Goal: Transaction & Acquisition: Purchase product/service

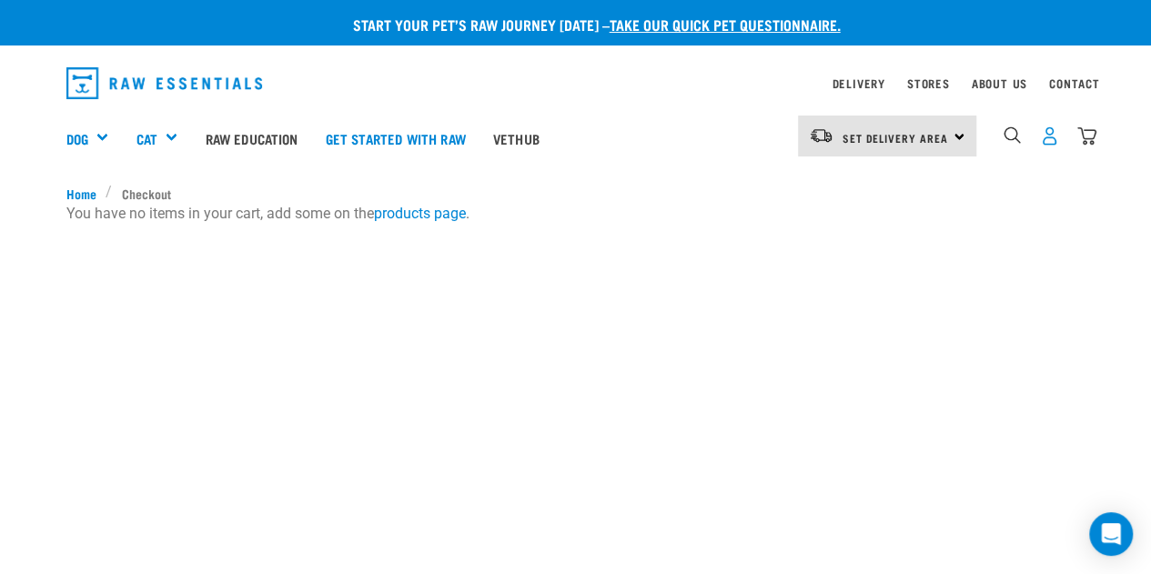
click at [1043, 135] on img "dropdown navigation" at bounding box center [1049, 135] width 19 height 19
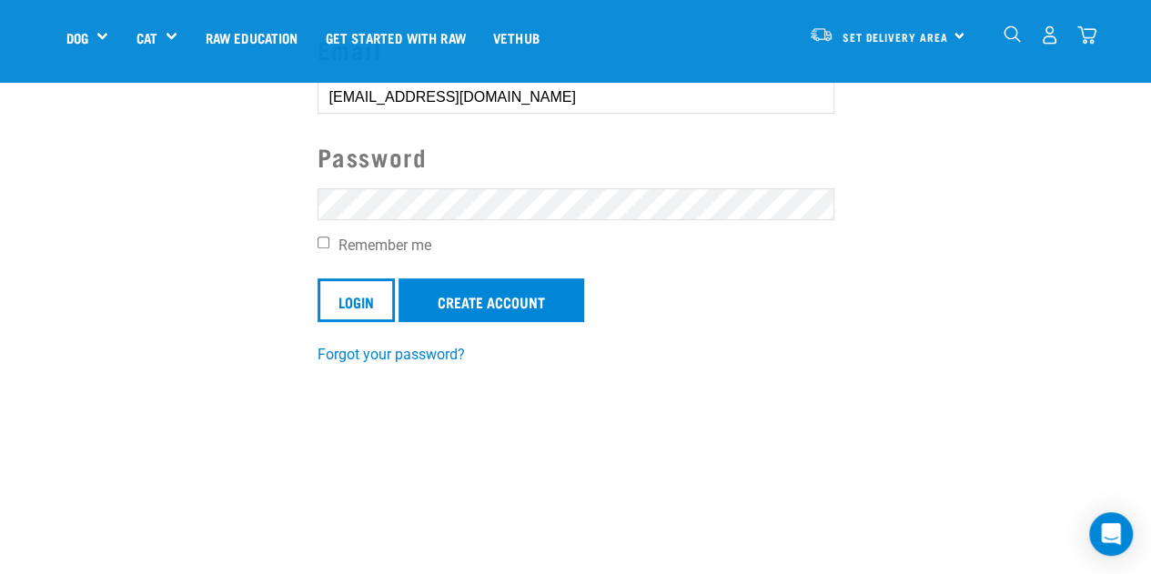
scroll to position [182, 0]
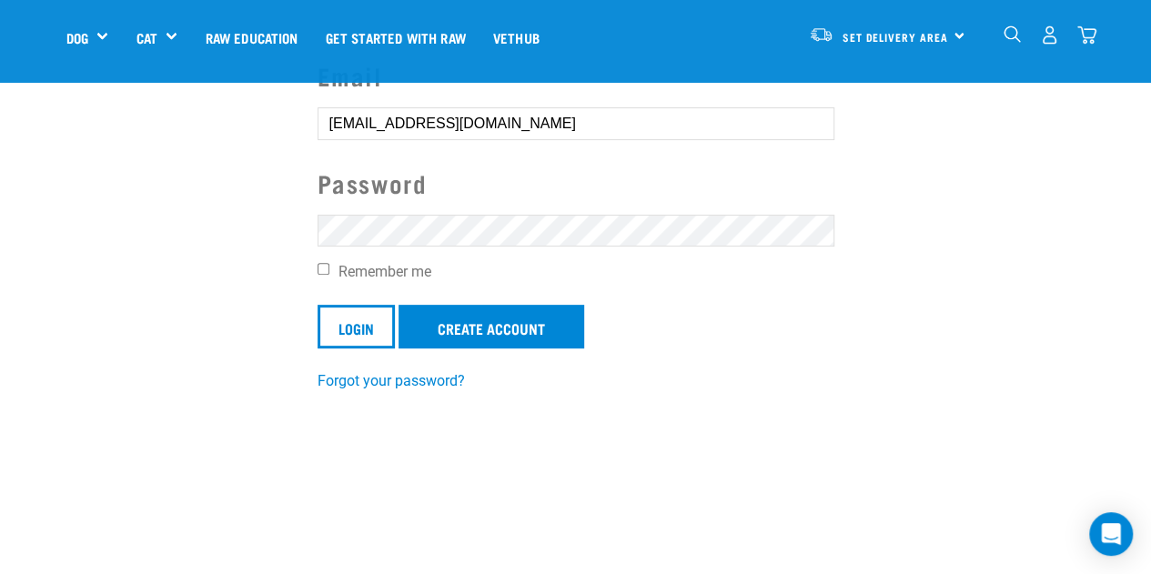
click at [317, 305] on input "Login" at bounding box center [355, 327] width 77 height 44
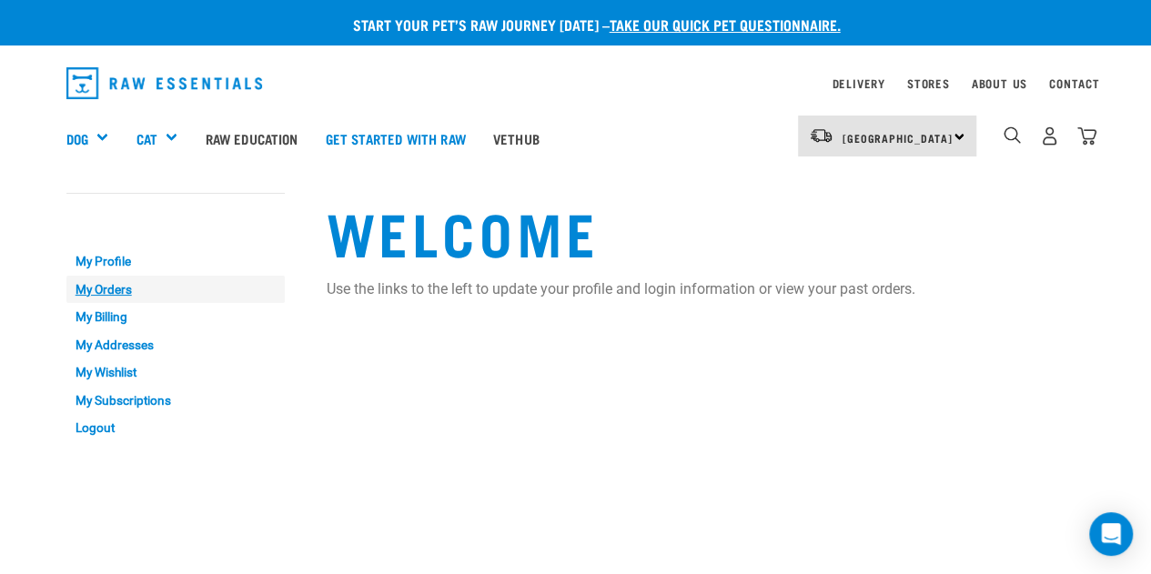
click at [86, 290] on link "My Orders" at bounding box center [175, 290] width 218 height 28
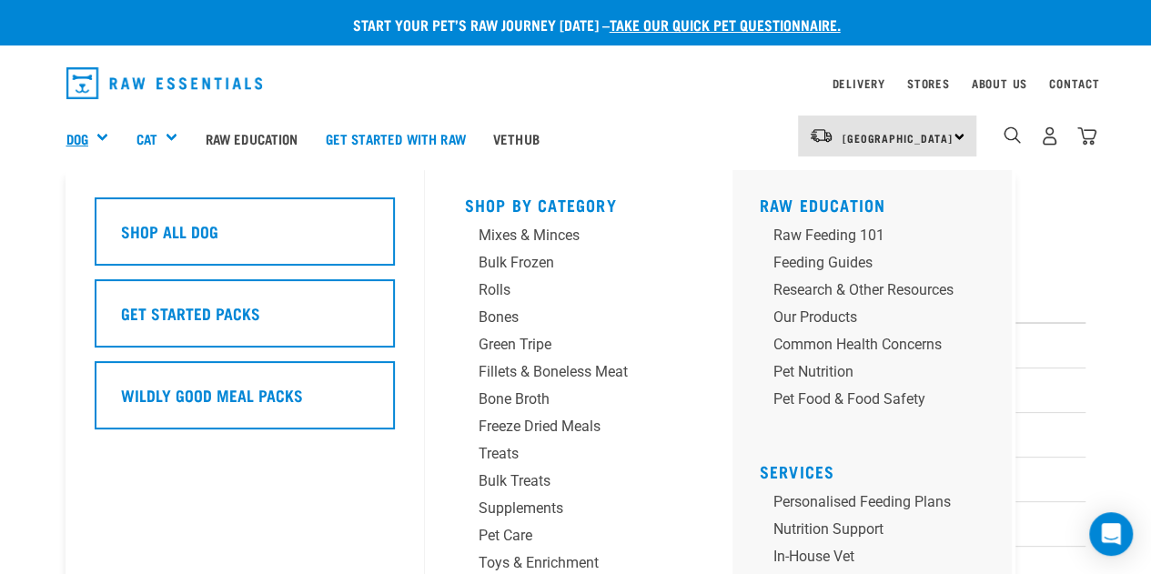
click at [85, 137] on link "Dog" at bounding box center [77, 138] width 22 height 21
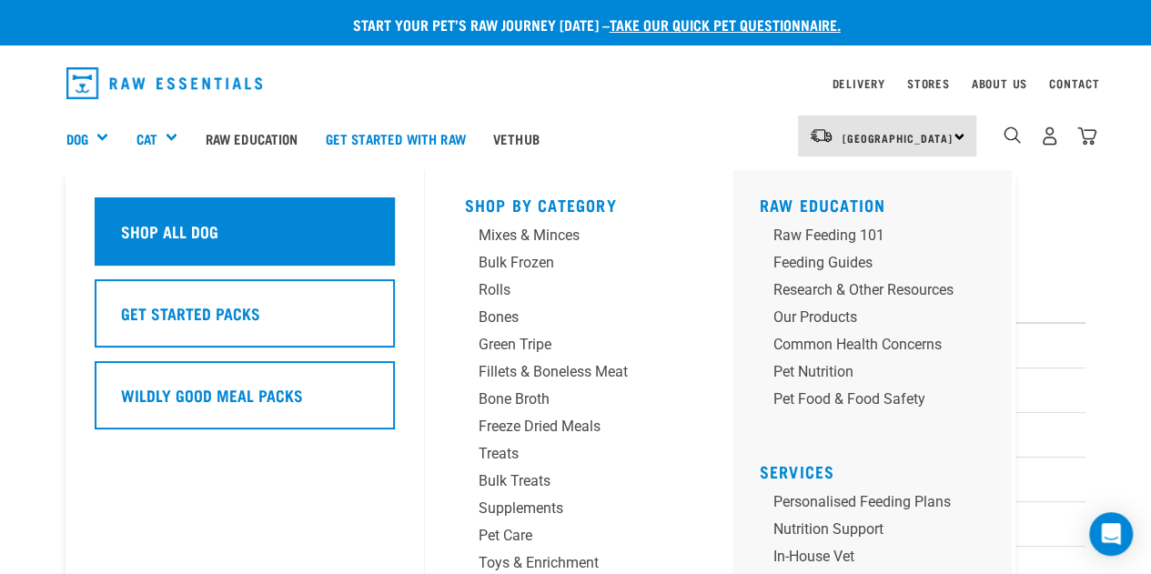
click at [180, 232] on h5 "Shop All Dog" at bounding box center [169, 231] width 97 height 24
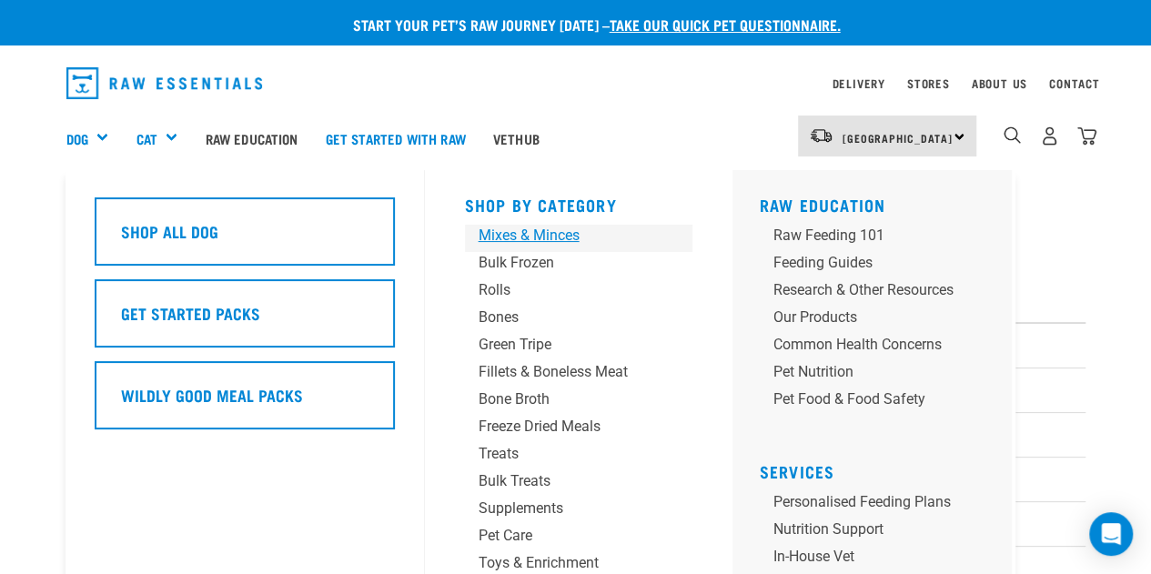
click at [492, 237] on div "Mixes & Minces" at bounding box center [563, 236] width 170 height 22
click at [520, 230] on div "Mixes & Minces" at bounding box center [563, 236] width 170 height 22
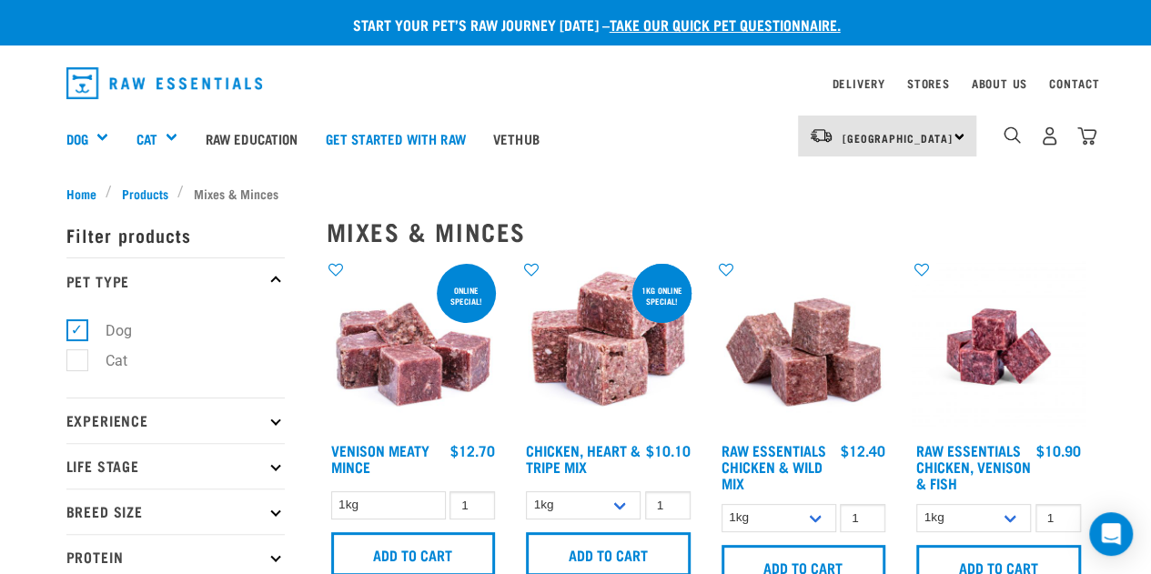
scroll to position [91, 0]
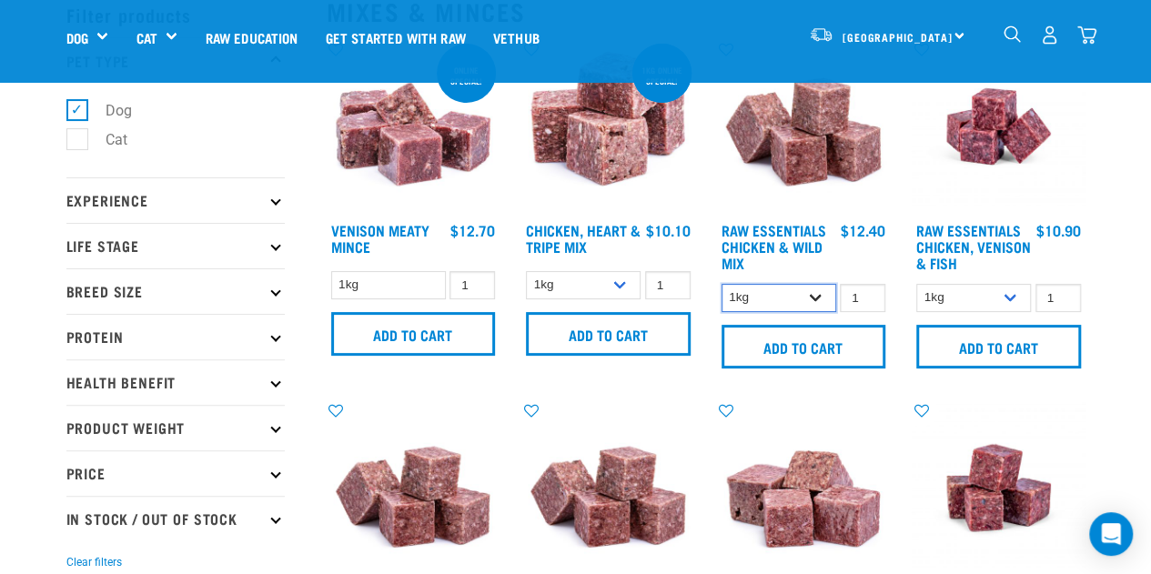
click at [810, 303] on select "1kg 3kg Bulk (10kg)" at bounding box center [778, 298] width 115 height 28
select select "709"
click at [721, 284] on select "1kg 3kg Bulk (10kg)" at bounding box center [778, 298] width 115 height 28
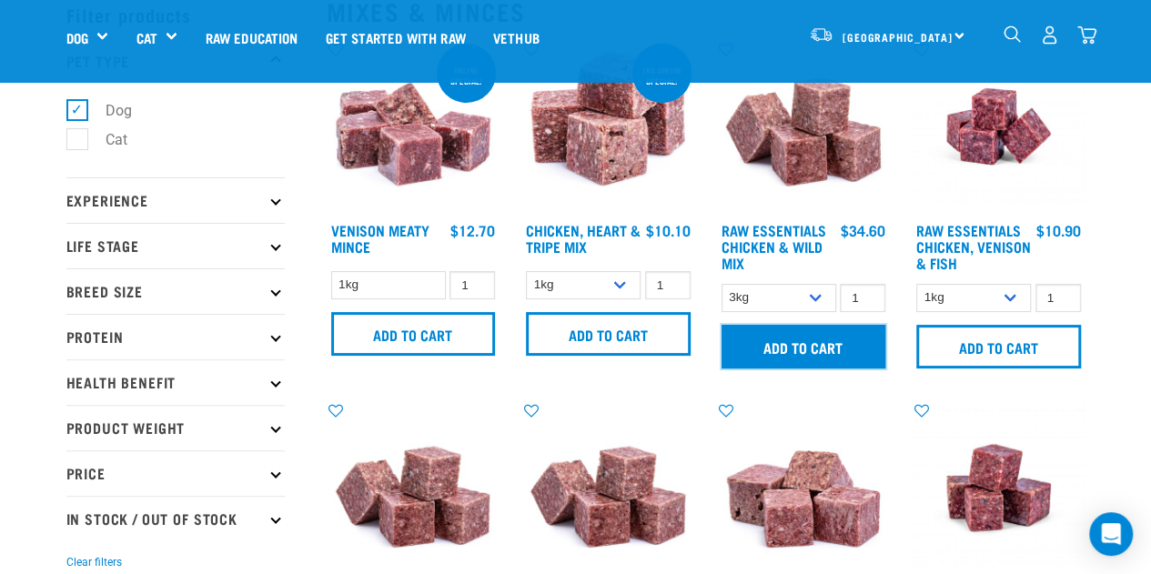
click at [794, 344] on input "Add to cart" at bounding box center [803, 347] width 165 height 44
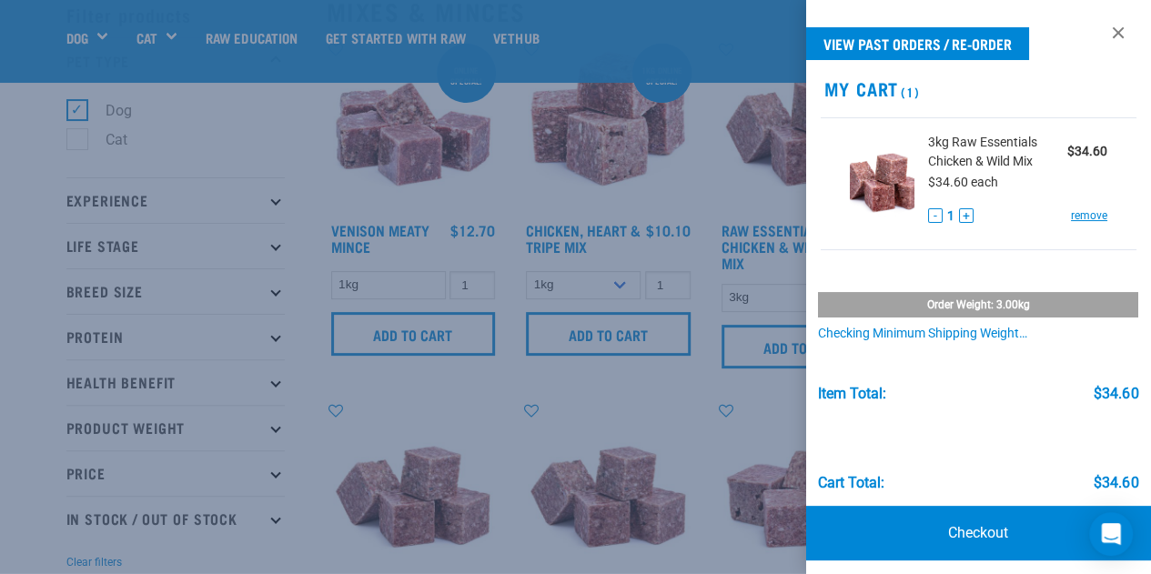
click at [511, 360] on div at bounding box center [575, 287] width 1151 height 574
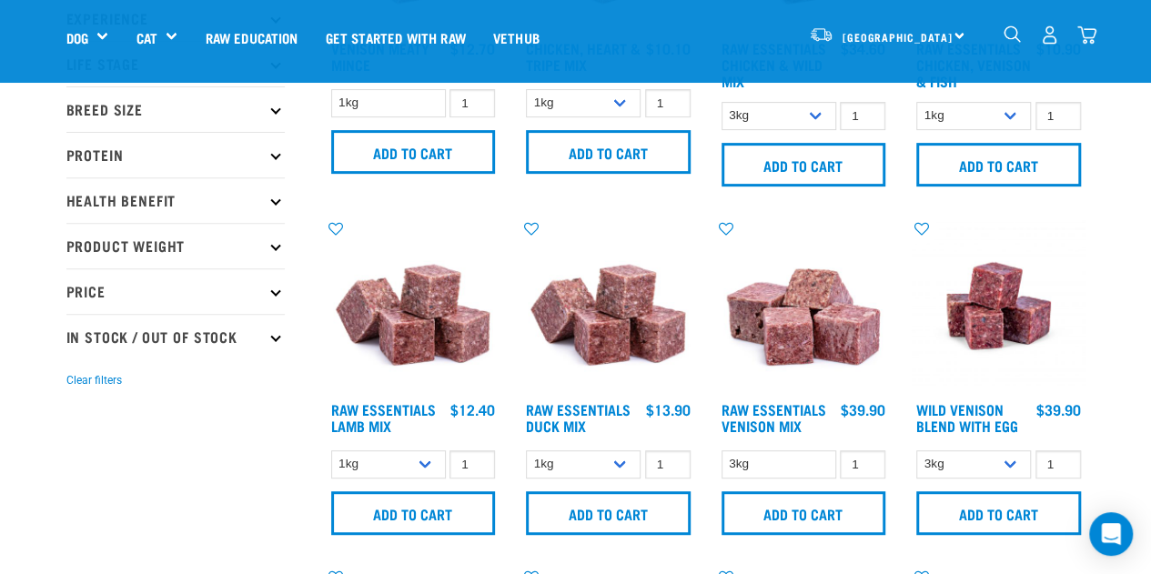
scroll to position [364, 0]
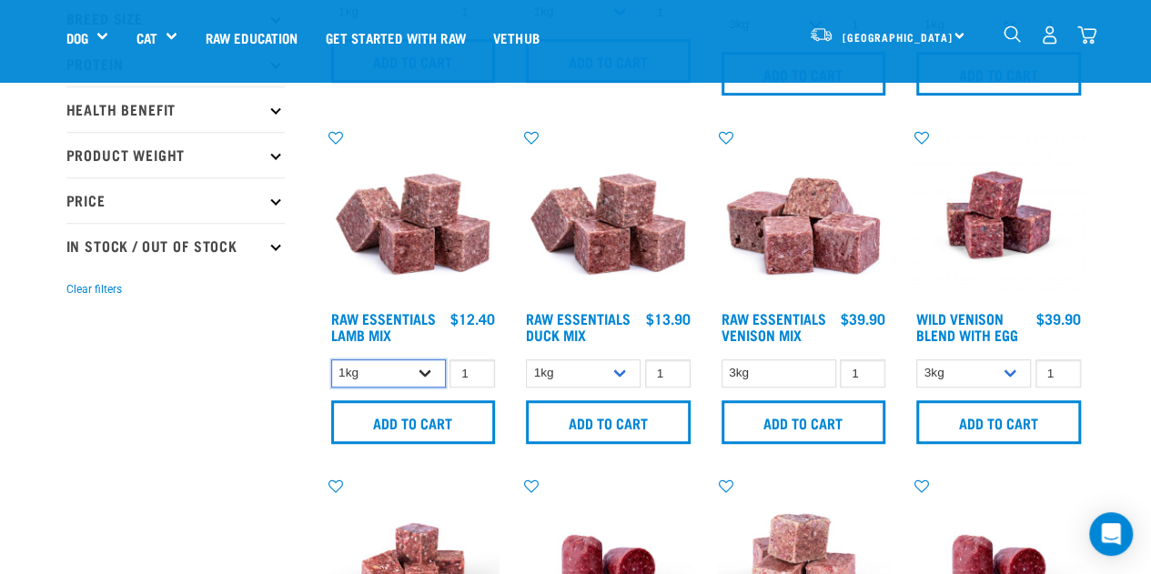
click at [418, 378] on select "1kg 3kg Bulk (10kg)" at bounding box center [388, 373] width 115 height 28
select select "24"
click at [331, 359] on select "1kg 3kg Bulk (10kg)" at bounding box center [388, 373] width 115 height 28
type input "2"
click at [477, 368] on input "2" at bounding box center [471, 373] width 45 height 28
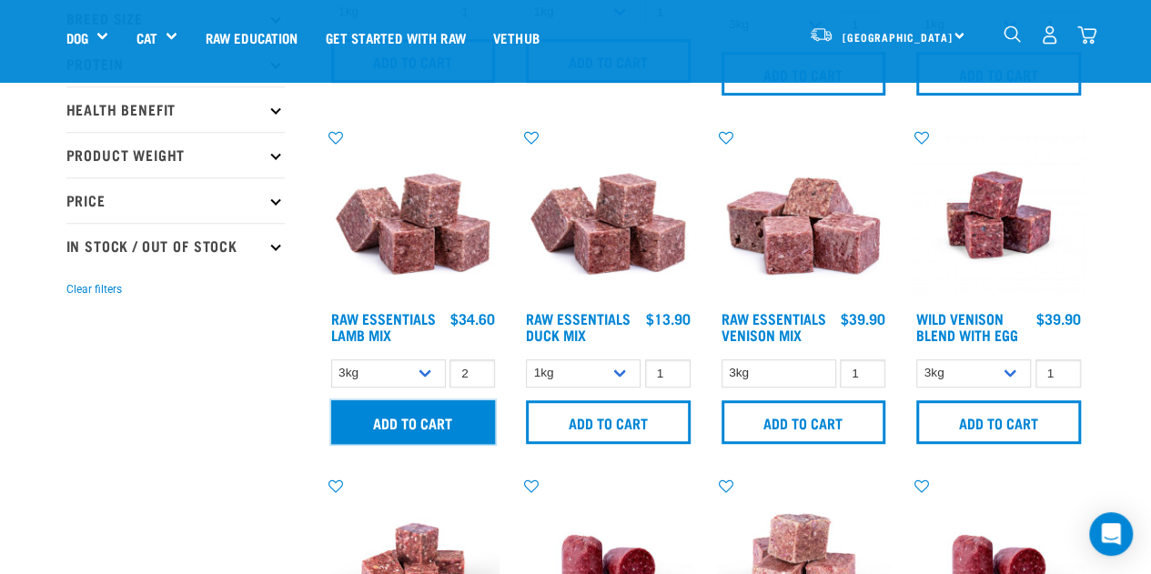
click at [431, 414] on input "Add to cart" at bounding box center [413, 422] width 165 height 44
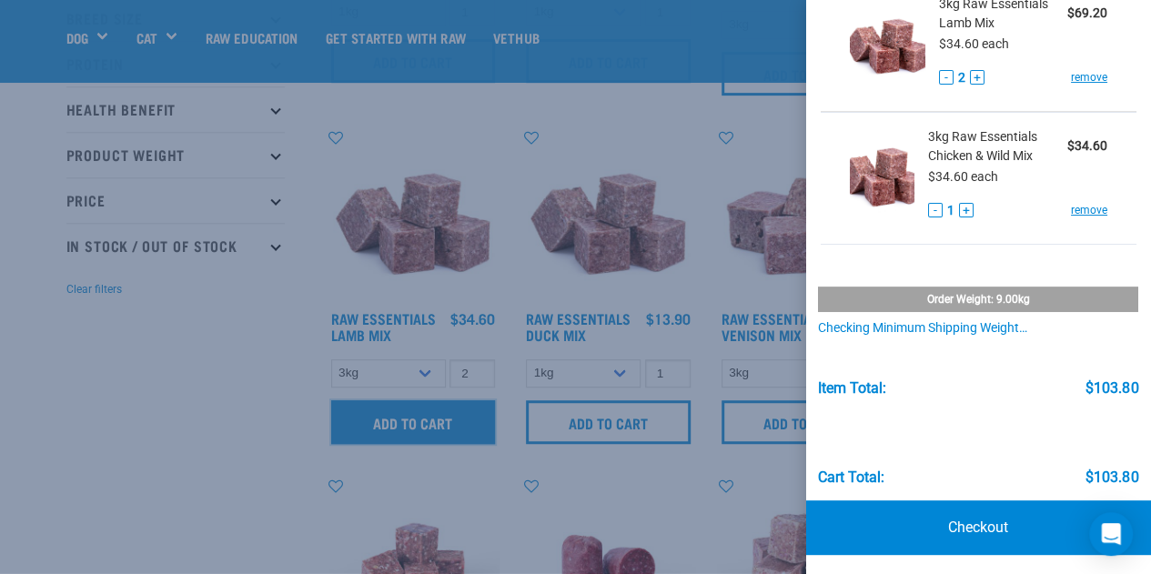
scroll to position [139, 0]
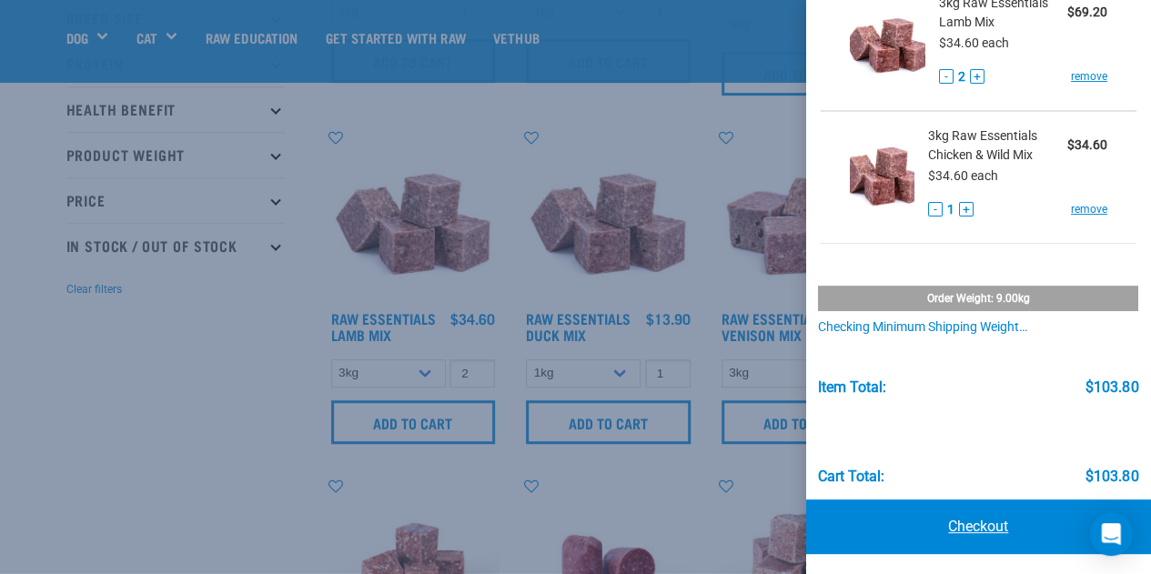
click at [950, 530] on link "Checkout" at bounding box center [979, 526] width 346 height 55
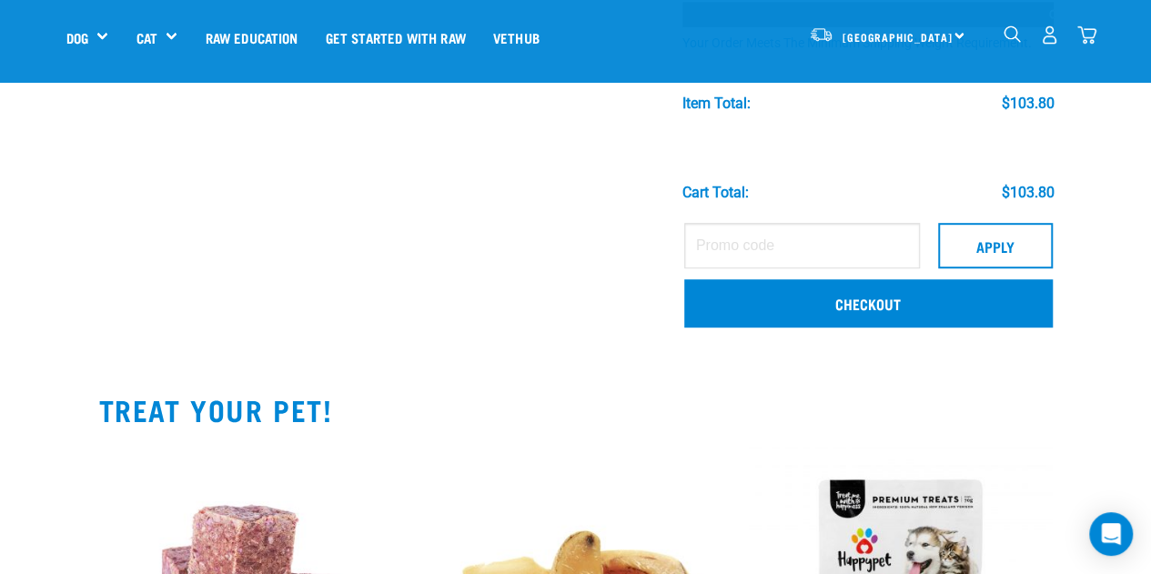
scroll to position [455, 0]
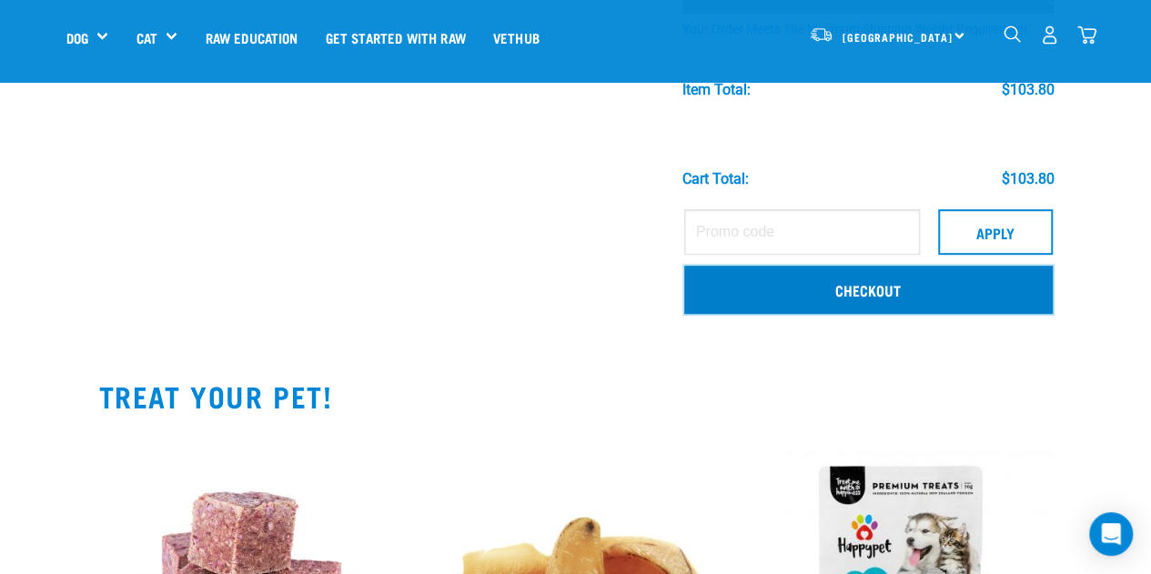
click at [815, 299] on link "Checkout" at bounding box center [868, 289] width 368 height 47
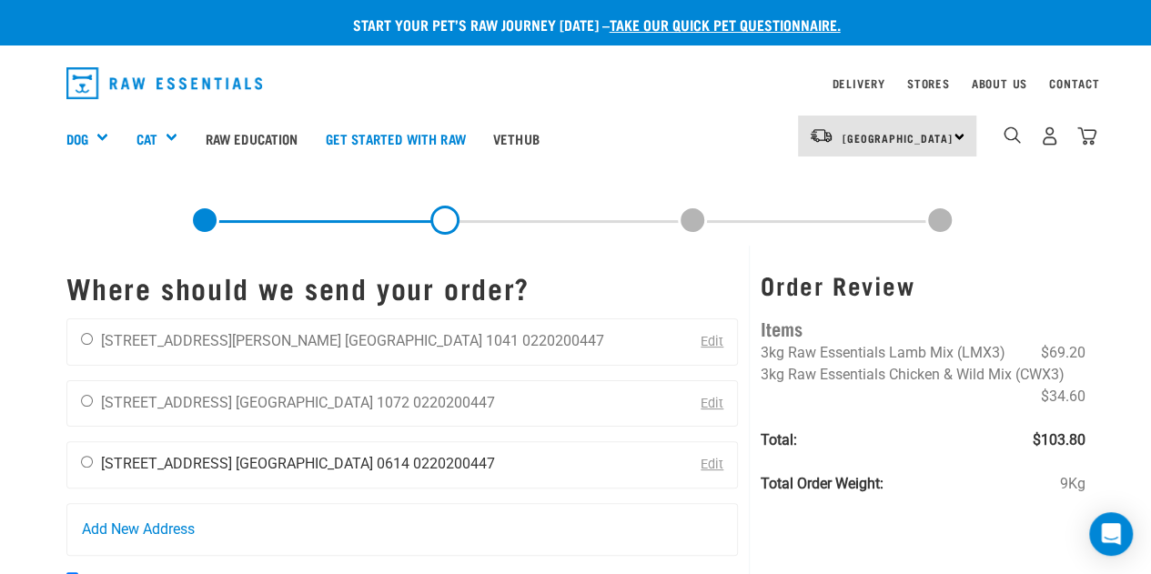
click at [87, 463] on input "radio" at bounding box center [87, 462] width 12 height 12
radio input "true"
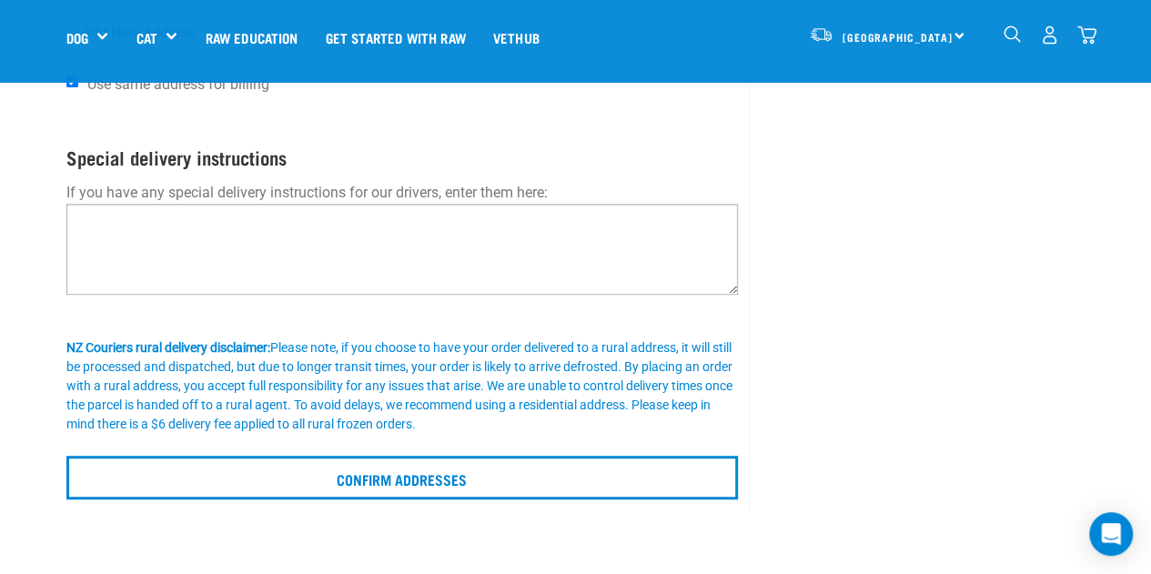
scroll to position [546, 0]
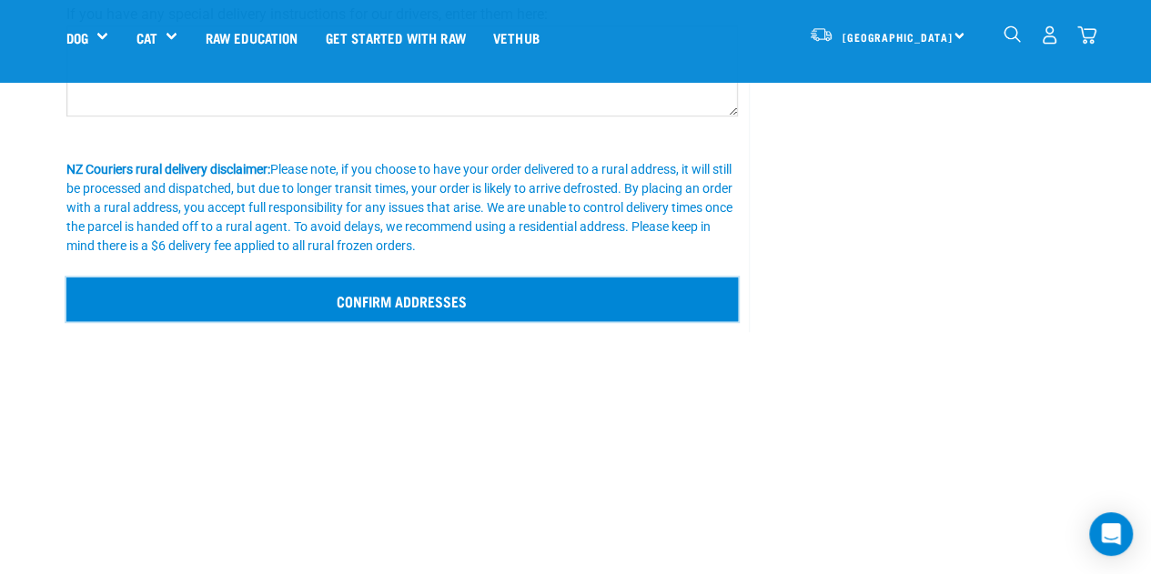
click at [400, 294] on input "Confirm addresses" at bounding box center [402, 299] width 672 height 44
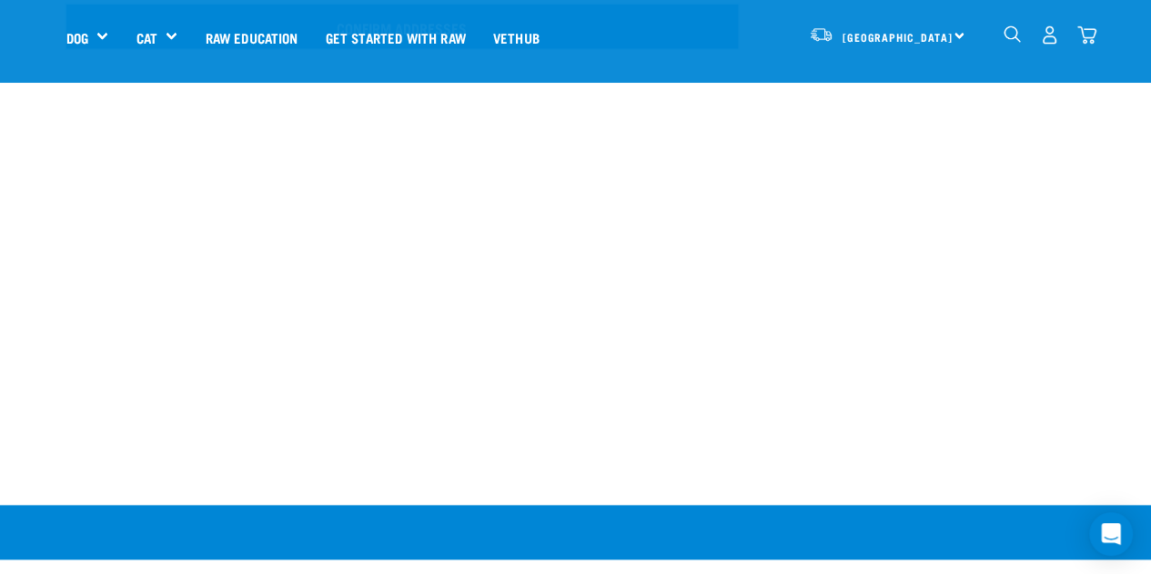
scroll to position [811, 0]
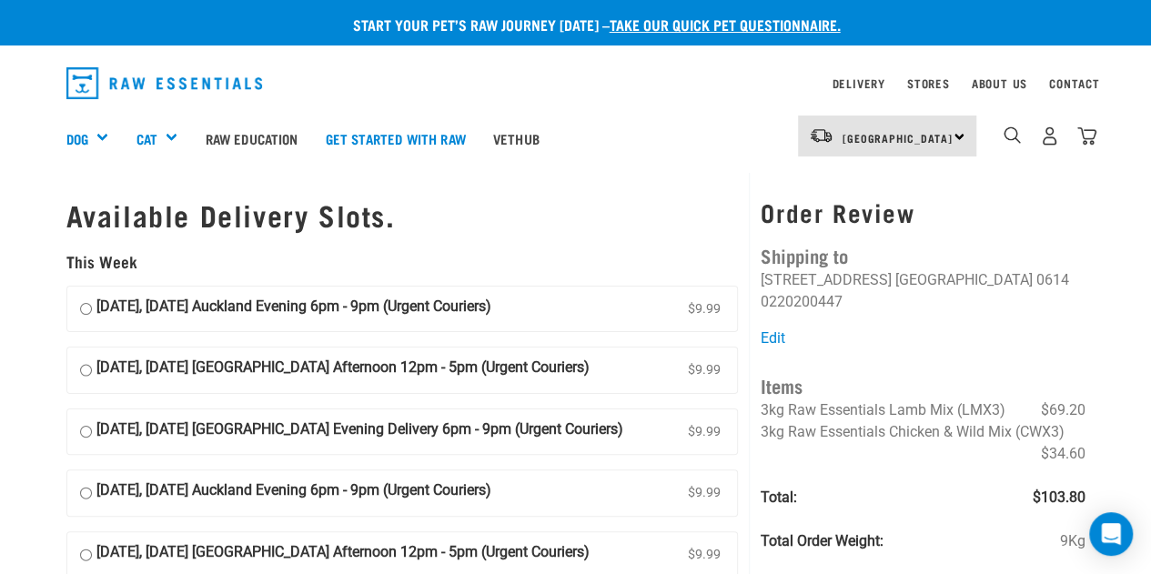
click at [83, 433] on input "[DATE], [DATE] [GEOGRAPHIC_DATA] Evening Delivery 6pm - 9pm (Urgent Couriers) $…" at bounding box center [86, 431] width 12 height 27
radio input "true"
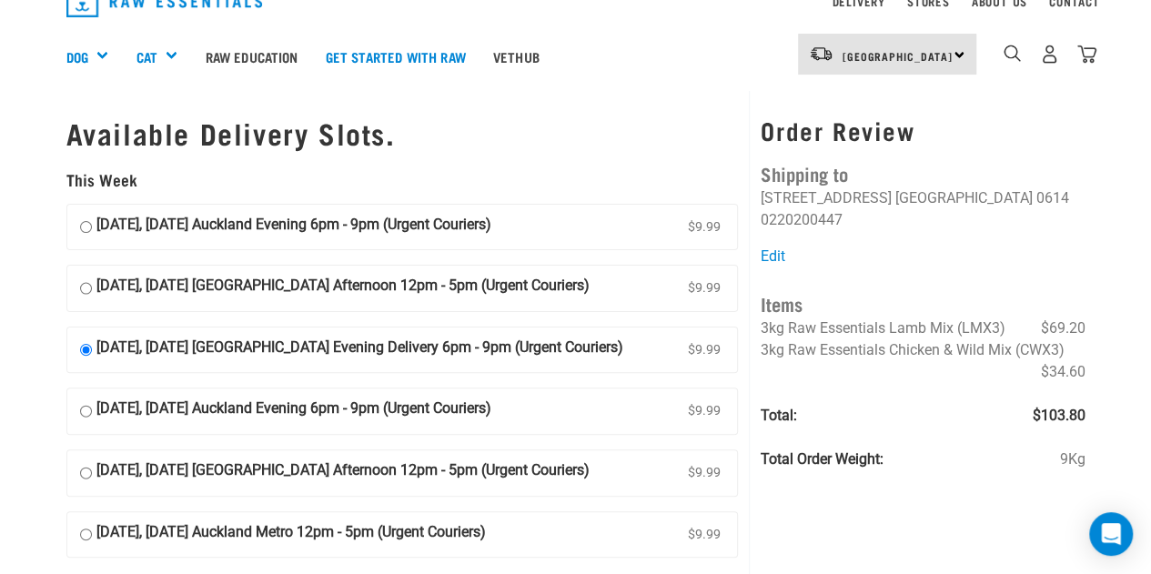
scroll to position [273, 0]
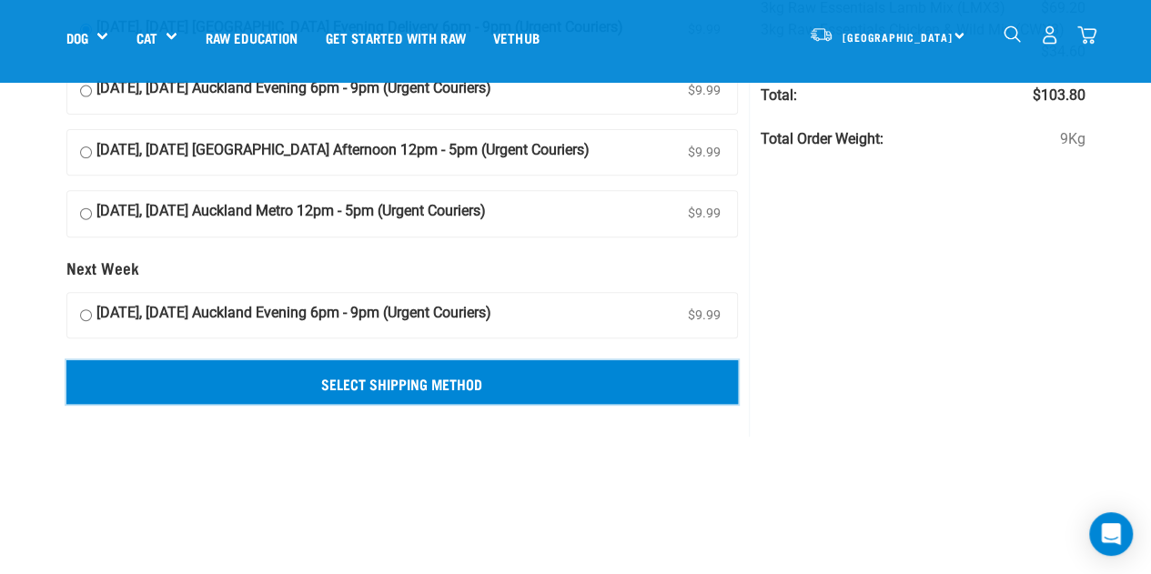
click at [264, 376] on input "Select Shipping Method" at bounding box center [402, 382] width 672 height 44
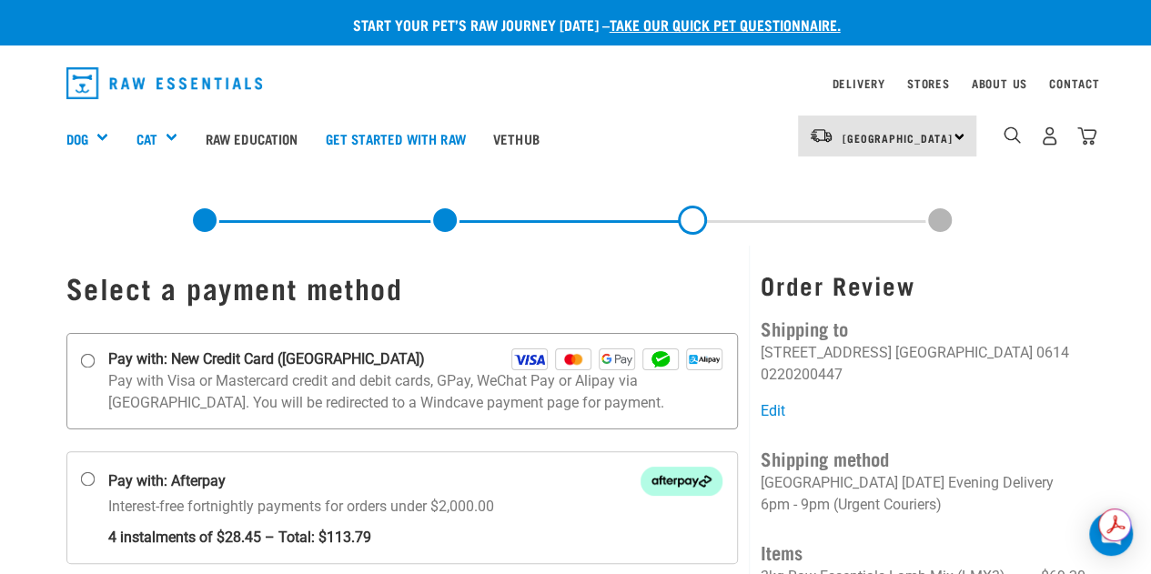
click at [262, 370] on p "Pay with Visa or Mastercard credit and debit cards, GPay, WeChat Pay or Alipay …" at bounding box center [415, 392] width 615 height 44
click at [95, 368] on input "Pay with: New Credit Card ([GEOGRAPHIC_DATA])" at bounding box center [87, 360] width 15 height 15
radio input "true"
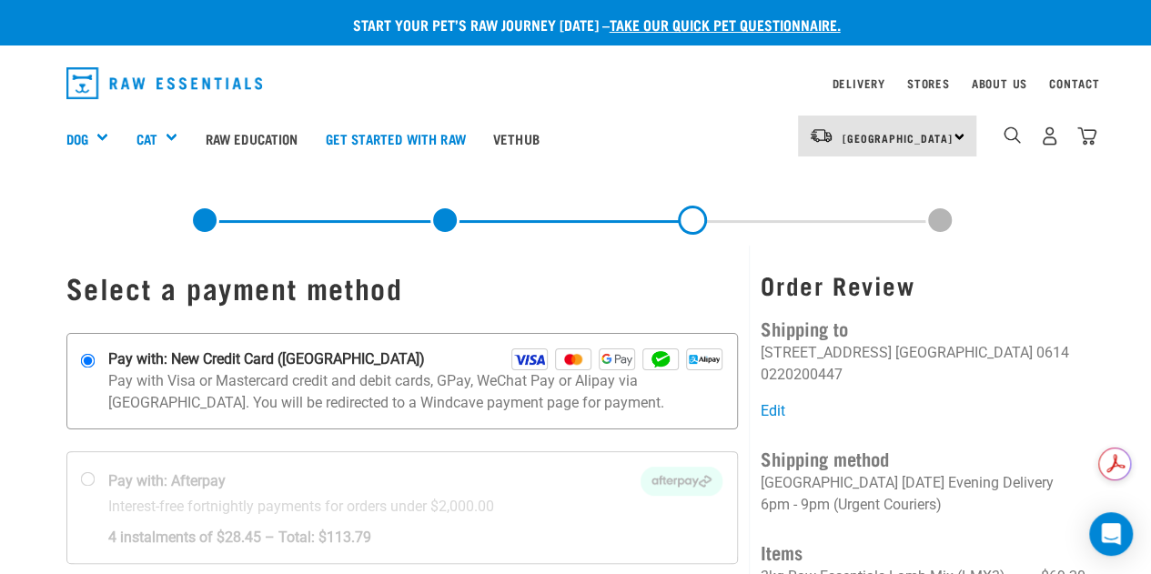
click at [466, 374] on p "Pay with Visa or Mastercard credit and debit cards, GPay, WeChat Pay or Alipay …" at bounding box center [415, 392] width 615 height 44
click at [95, 368] on input "Pay with: New Credit Card ([GEOGRAPHIC_DATA])" at bounding box center [87, 360] width 15 height 15
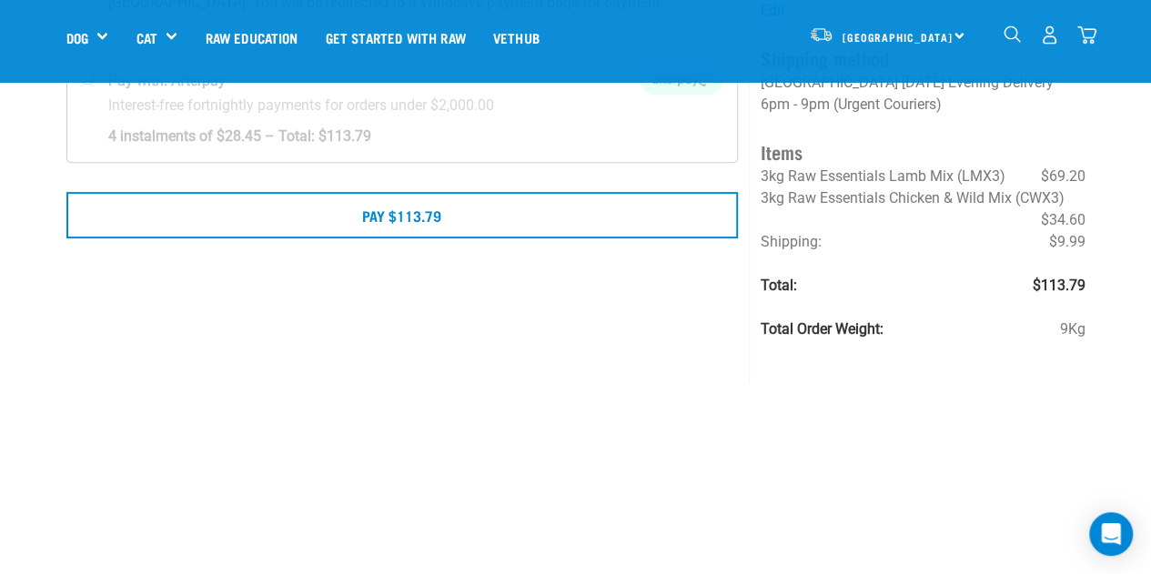
scroll to position [273, 0]
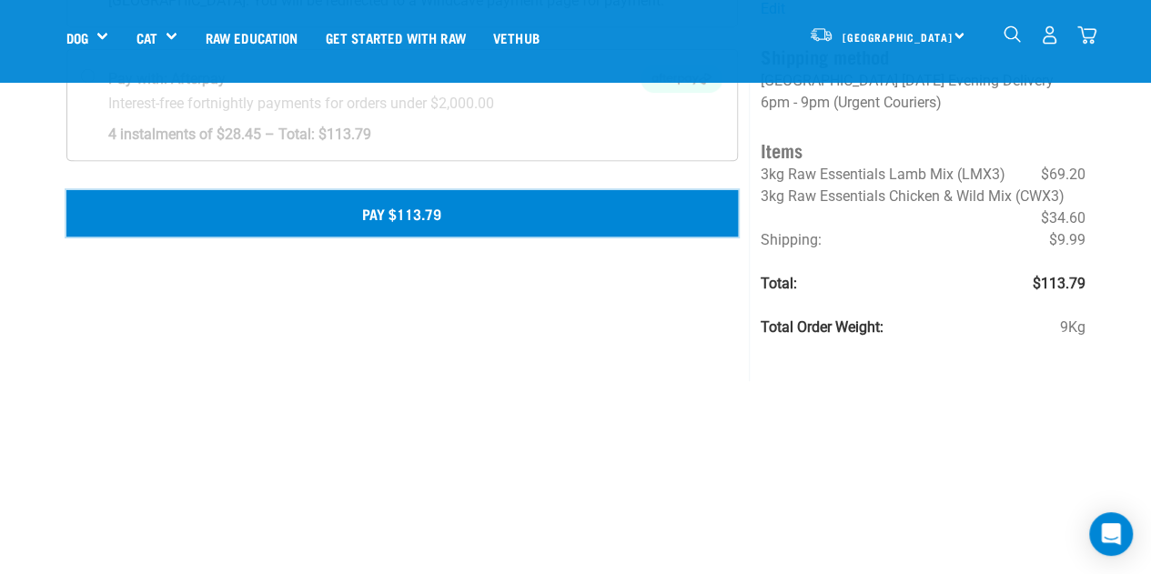
click at [435, 224] on button "Pay $113.79" at bounding box center [402, 212] width 672 height 45
